Goal: Check status: Check status

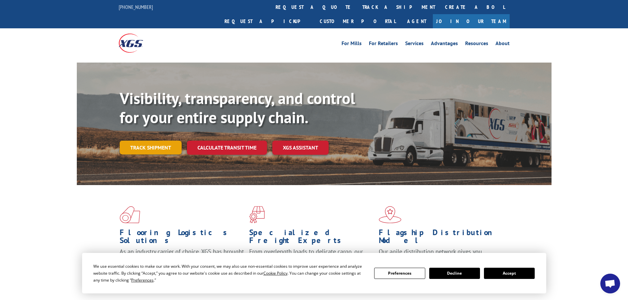
click at [140, 141] on link "Track shipment" at bounding box center [151, 148] width 62 height 14
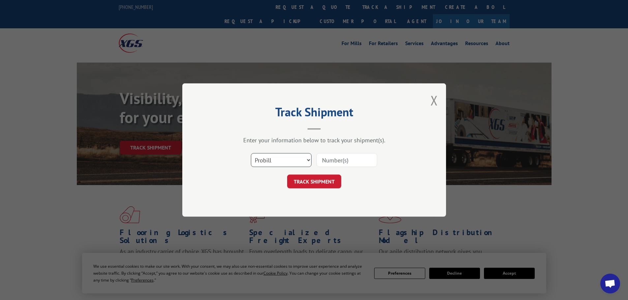
click at [288, 159] on select "Select category... Probill BOL PO" at bounding box center [281, 160] width 61 height 14
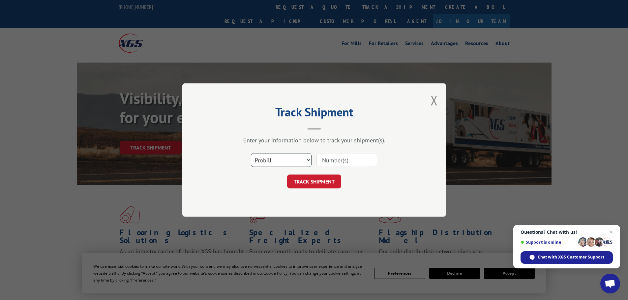
select select "bol"
click at [251, 153] on select "Select category... Probill BOL PO" at bounding box center [281, 160] width 61 height 14
click at [341, 159] on input at bounding box center [346, 160] width 61 height 14
paste input "#2543"
click at [324, 162] on input "#2543" at bounding box center [346, 160] width 61 height 14
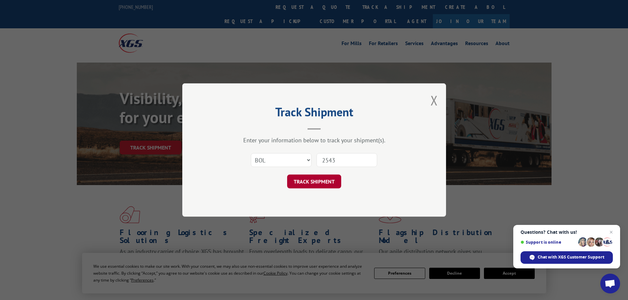
type input "2543"
click at [325, 177] on button "TRACK SHIPMENT" at bounding box center [314, 182] width 54 height 14
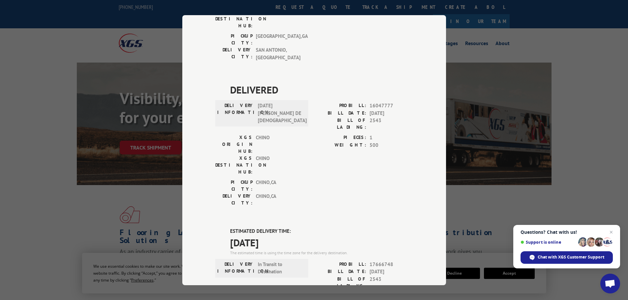
scroll to position [454, 0]
